Goal: Task Accomplishment & Management: Use online tool/utility

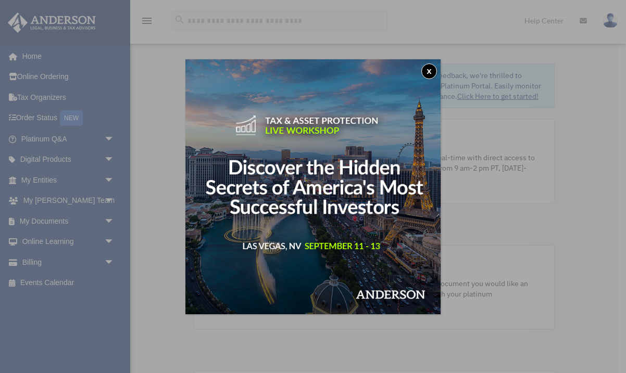
click at [428, 71] on button "x" at bounding box center [429, 72] width 16 height 16
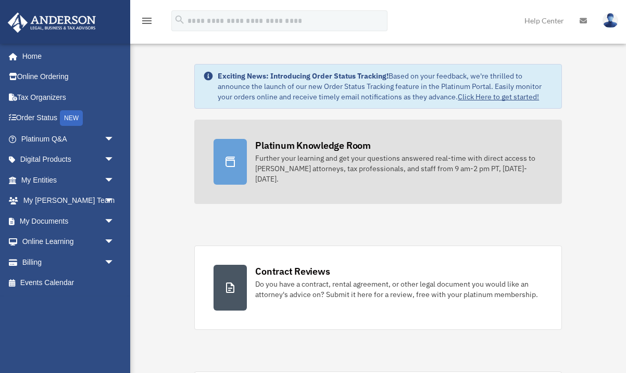
click at [363, 160] on div "Further your learning and get your questions answered real-time with direct acc…" at bounding box center [398, 168] width 287 height 31
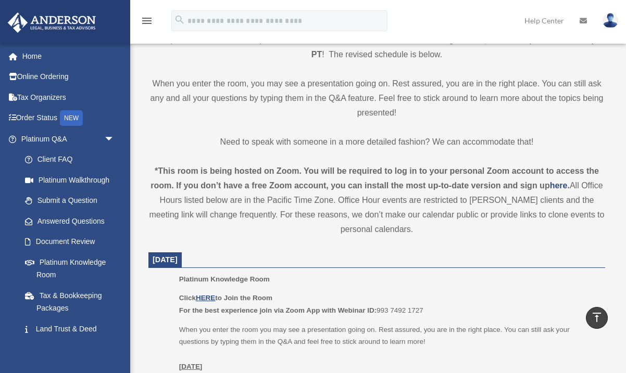
scroll to position [259, 0]
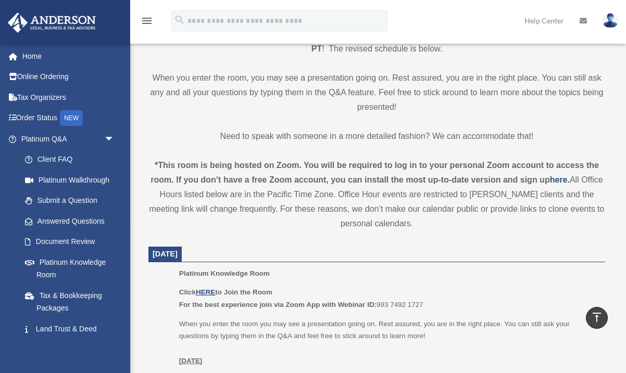
drag, startPoint x: 380, startPoint y: 301, endPoint x: 449, endPoint y: 304, distance: 69.3
click at [449, 304] on p "Click HERE to Join the Room For the best experience join via Zoom App with Webi…" at bounding box center [388, 298] width 419 height 24
copy p "For the best experience join via Zoom App with Webinar ID: 993 7492 1727"
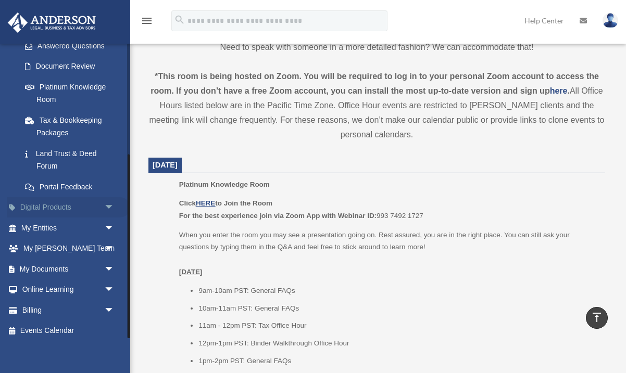
scroll to position [174, 0]
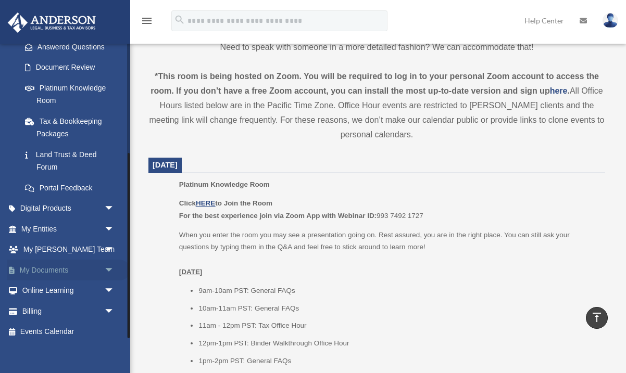
click at [104, 266] on span "arrow_drop_down" at bounding box center [114, 270] width 21 height 21
click at [61, 281] on link "Box" at bounding box center [73, 291] width 116 height 21
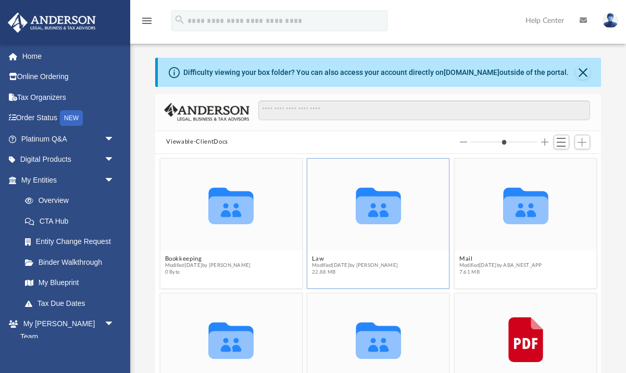
scroll to position [237, 446]
click at [581, 143] on span "Add" at bounding box center [581, 142] width 9 height 9
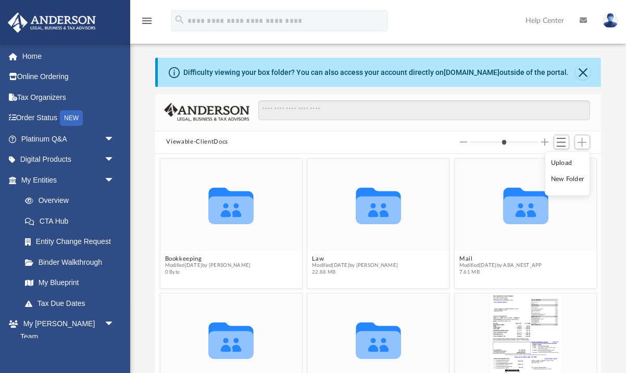
click at [569, 170] on ul "Upload New Folder" at bounding box center [567, 174] width 45 height 45
click at [561, 162] on li "Upload" at bounding box center [567, 162] width 33 height 11
type input "*"
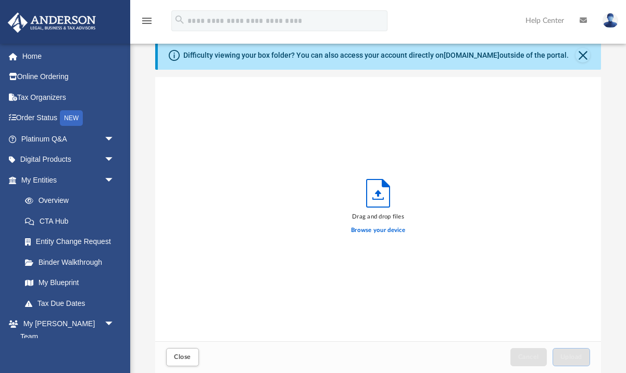
scroll to position [264, 446]
click at [381, 233] on label "Browse your device" at bounding box center [378, 230] width 54 height 9
click at [0, 0] on input "Browse your device" at bounding box center [0, 0] width 0 height 0
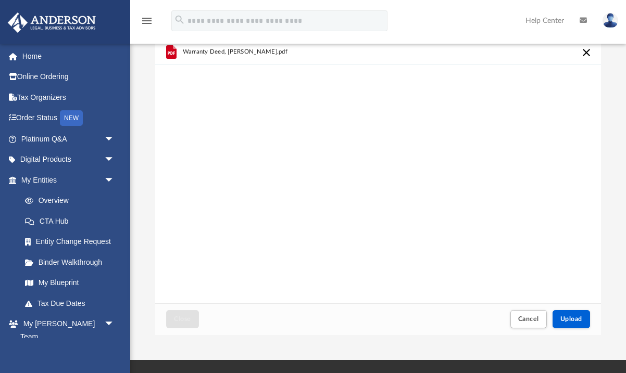
scroll to position [68, 0]
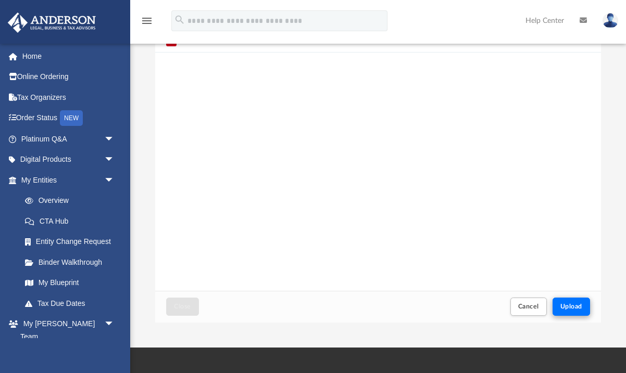
click at [582, 306] on button "Upload" at bounding box center [570, 307] width 37 height 18
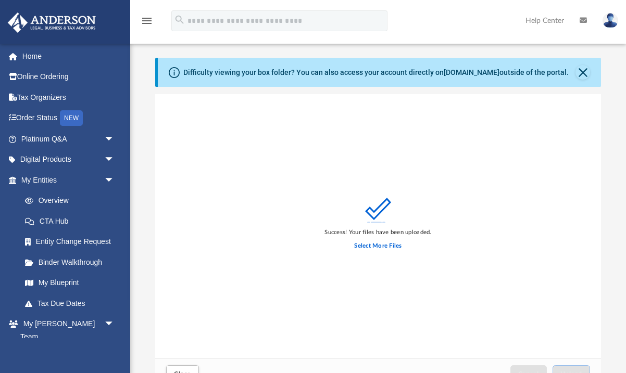
scroll to position [0, 0]
